Goal: Task Accomplishment & Management: Manage account settings

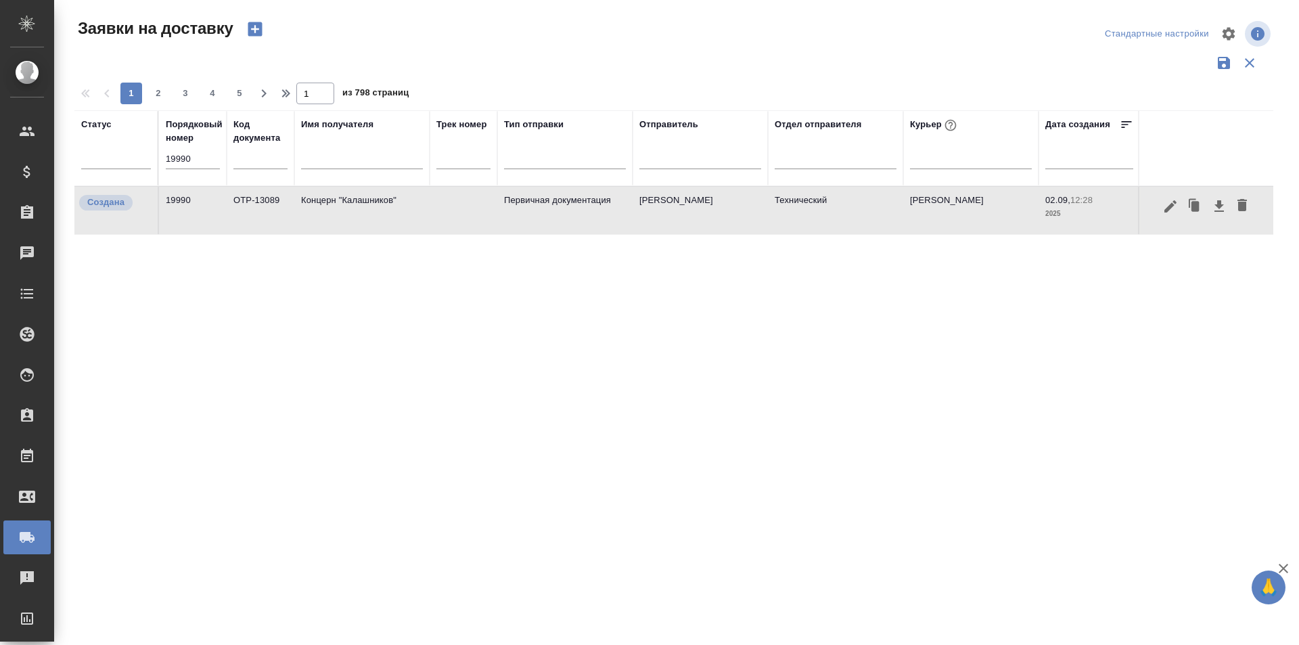
click at [191, 170] on div "19990" at bounding box center [193, 164] width 54 height 28
click at [193, 160] on input "19990" at bounding box center [193, 159] width 54 height 19
paste input "87"
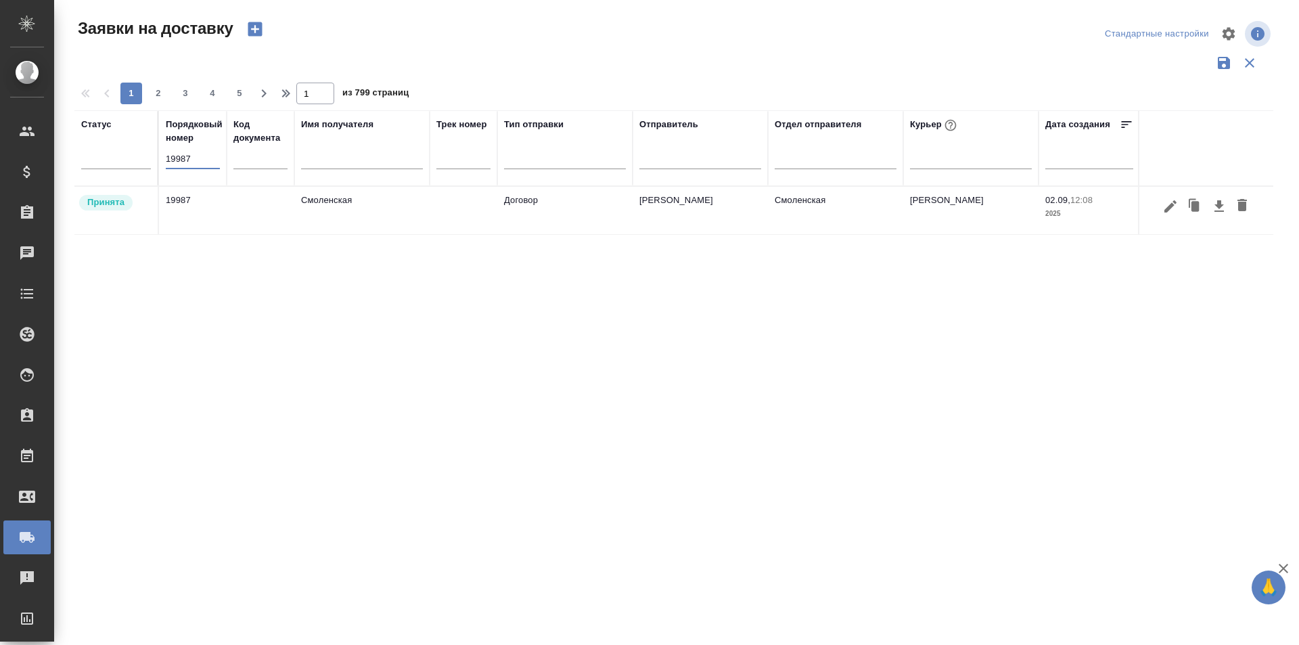
type input "19987"
drag, startPoint x: 958, startPoint y: 361, endPoint x: 985, endPoint y: 326, distance: 43.8
click at [958, 361] on div "Статус Порядковый номер 19987 Код документа Имя получателя Трек номер Тип отпра…" at bounding box center [673, 353] width 1199 height 487
click at [1179, 208] on button "button" at bounding box center [1170, 206] width 23 height 26
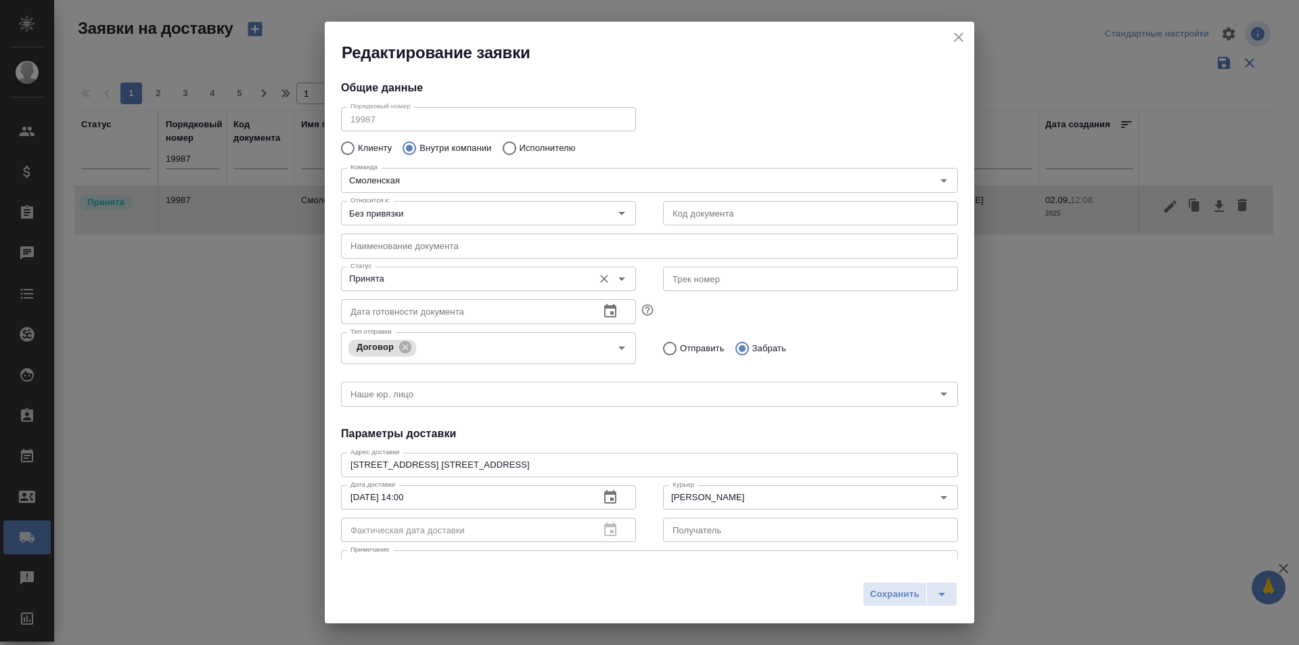
click at [450, 275] on input "Принята" at bounding box center [466, 279] width 242 height 16
type input "[PERSON_NAME]"
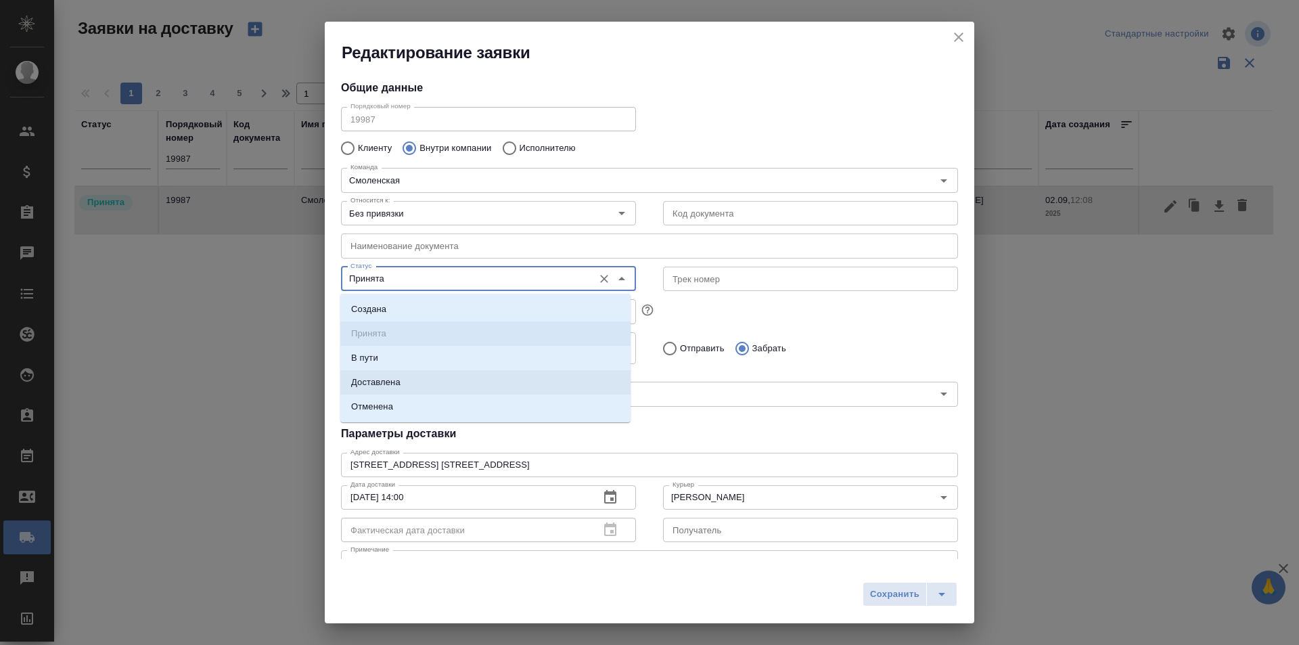
click at [415, 384] on li "Доставлена" at bounding box center [485, 382] width 290 height 24
type input "Доставлена"
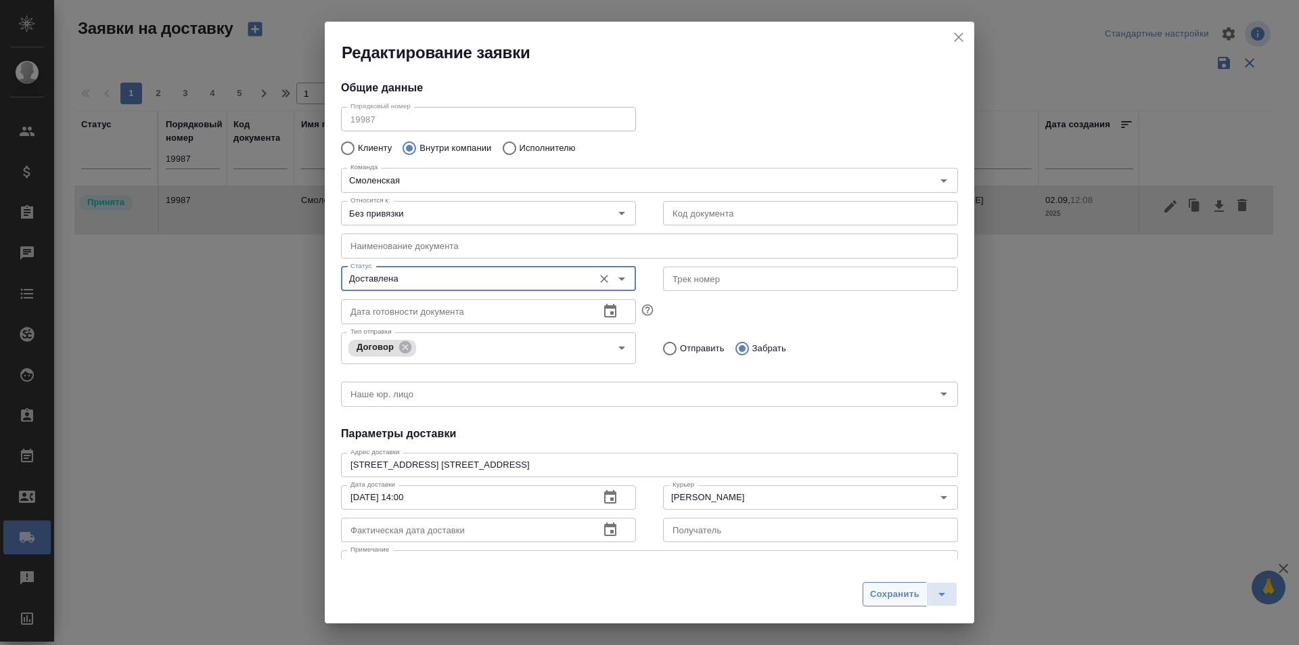
click at [893, 601] on span "Сохранить" at bounding box center [894, 595] width 49 height 16
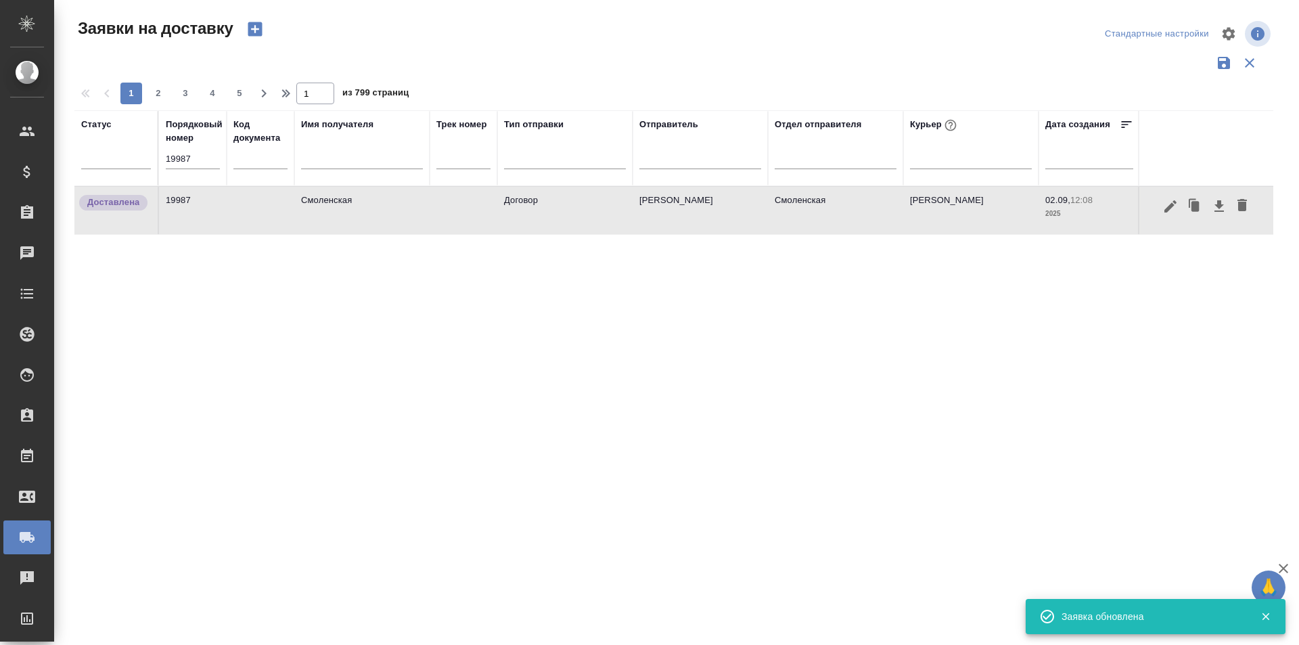
click at [200, 152] on input "19987" at bounding box center [193, 159] width 54 height 19
paste input "8"
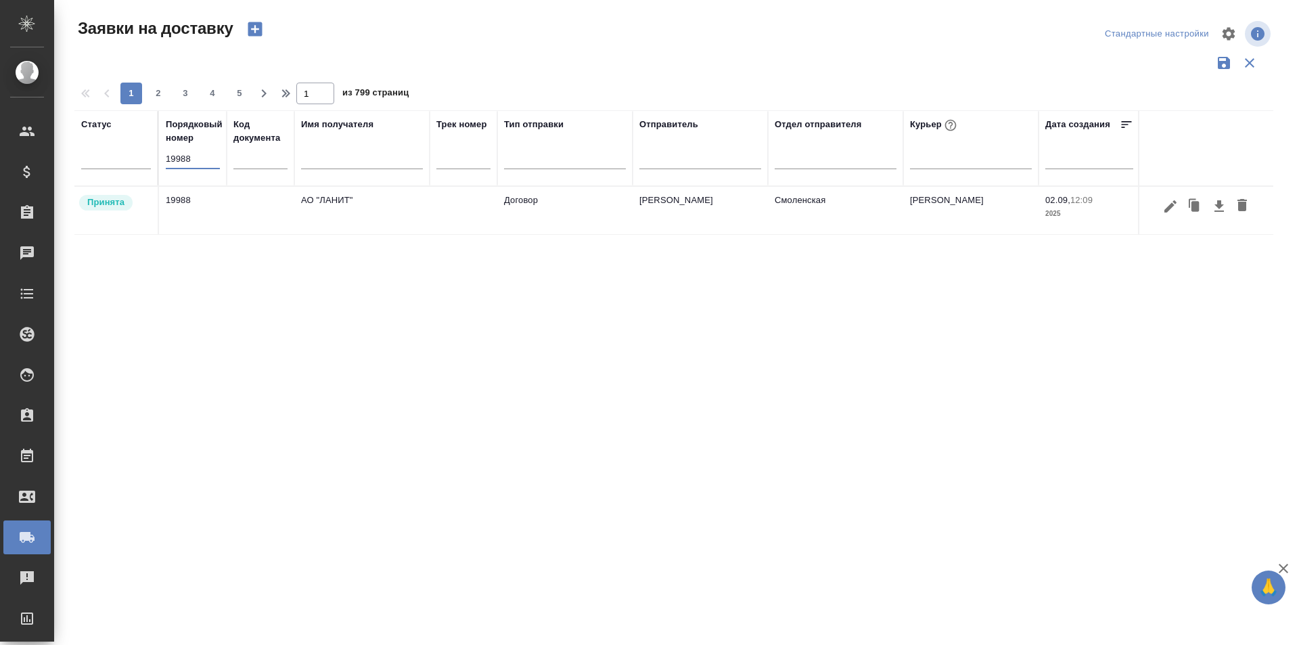
type input "19988"
click at [1169, 219] on button "button" at bounding box center [1170, 206] width 23 height 26
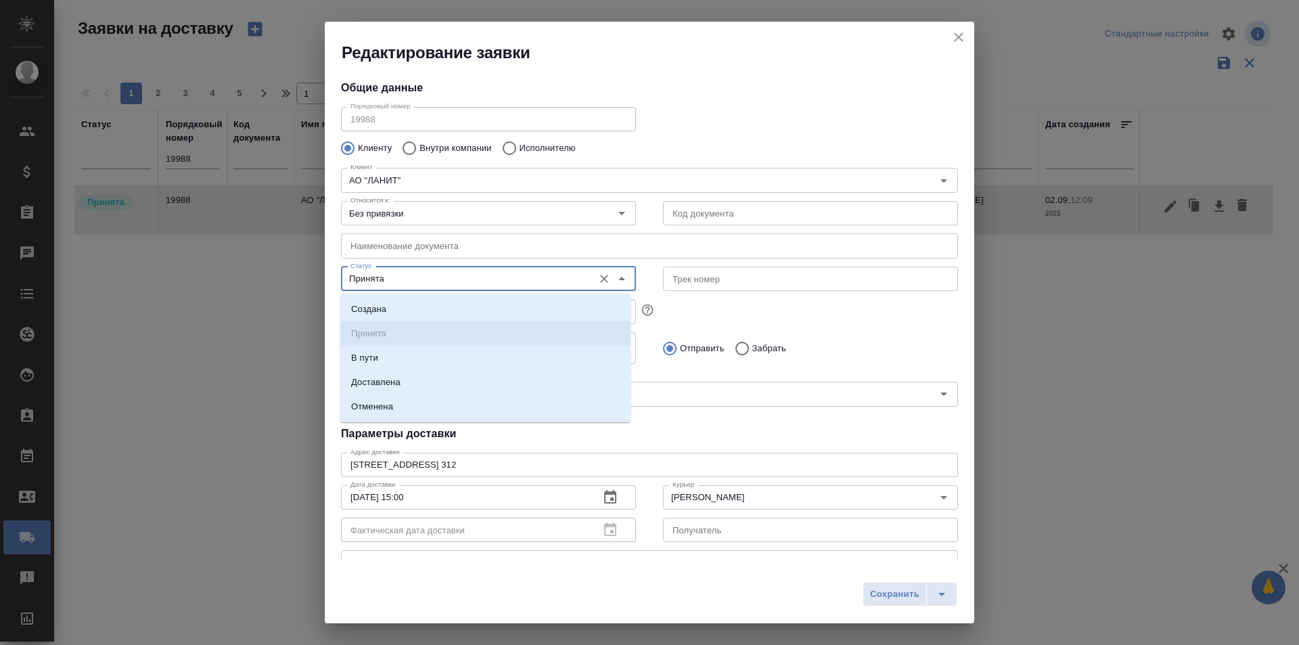
click at [528, 285] on input "Принята" at bounding box center [466, 279] width 242 height 16
click at [461, 386] on li "Доставлена" at bounding box center [485, 382] width 290 height 24
type input "Доставлена"
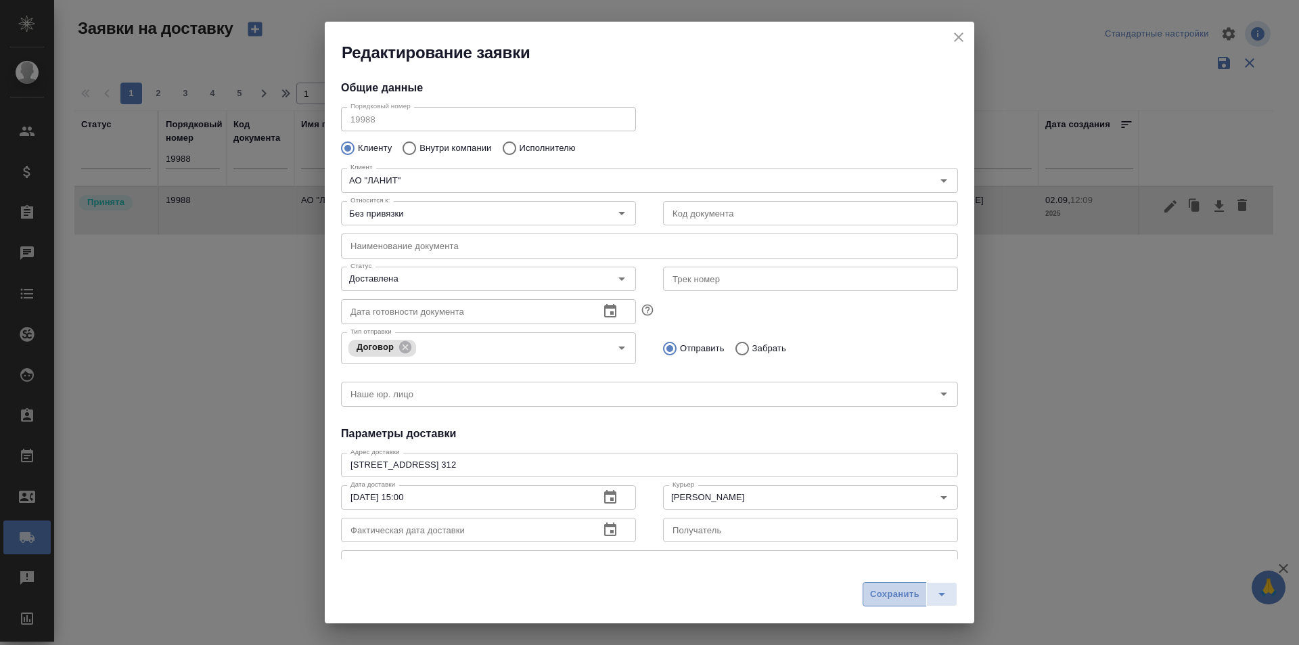
click at [907, 605] on button "Сохранить" at bounding box center [895, 594] width 64 height 24
